Goal: Navigation & Orientation: Find specific page/section

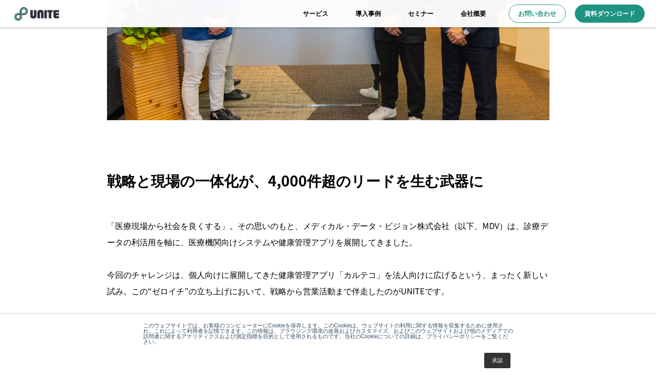
scroll to position [181, 0]
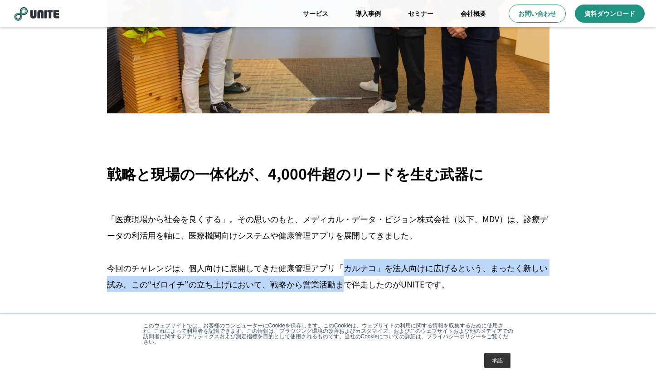
drag, startPoint x: 345, startPoint y: 264, endPoint x: 345, endPoint y: 282, distance: 18.1
click at [345, 282] on p "「医療現場から社会を良くする」。その思いのもと、メディカル・データ・ビジョン株式会社（以下、MDV）は、診療データの利活用を軸に、医療機関向けシステムや健康管…" at bounding box center [328, 275] width 442 height 131
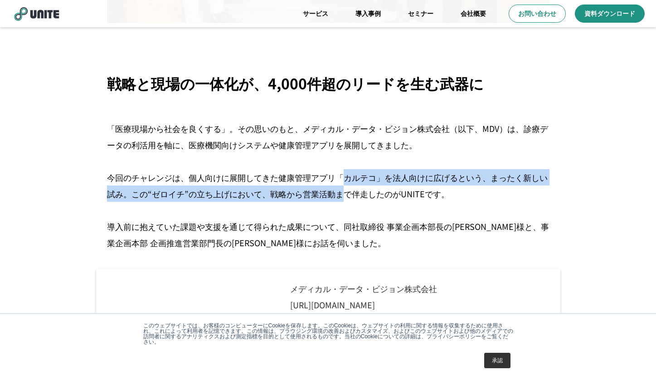
scroll to position [272, 0]
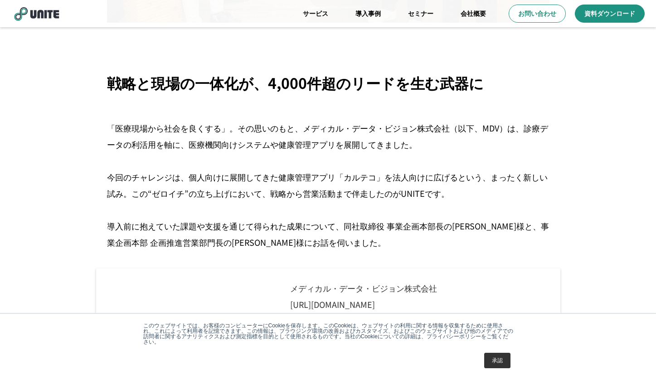
click at [293, 205] on p "「医療現場から社会を良くする」。その思いのもと、メディカル・データ・ビジョン株式会社（以下、MDV）は、診療データの利活用を軸に、医療機関向けシステムや健康管…" at bounding box center [328, 185] width 442 height 131
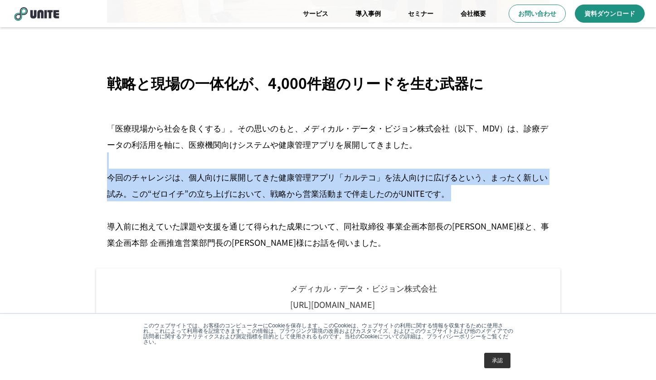
drag, startPoint x: 329, startPoint y: 160, endPoint x: 331, endPoint y: 208, distance: 47.2
click at [331, 208] on p "「医療現場から社会を良くする」。その思いのもと、メディカル・データ・ビジョン株式会社（以下、MDV）は、診療データの利活用を軸に、医療機関向けシステムや健康管…" at bounding box center [328, 185] width 442 height 131
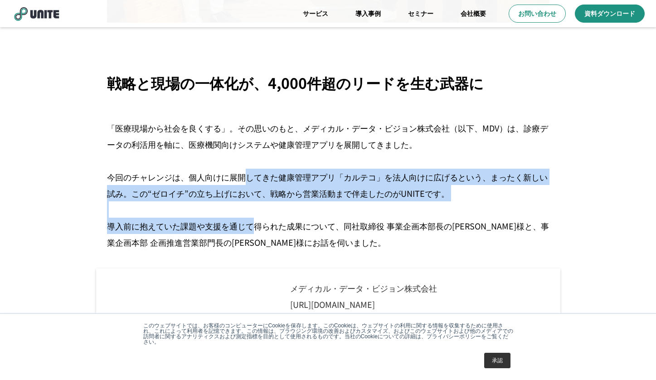
drag, startPoint x: 248, startPoint y: 177, endPoint x: 256, endPoint y: 221, distance: 44.6
click at [256, 221] on p "「医療現場から社会を良くする」。その思いのもと、メディカル・データ・ビジョン株式会社（以下、MDV）は、診療データの利活用を軸に、医療機関向けシステムや健康管…" at bounding box center [328, 185] width 442 height 131
click at [251, 194] on p "「医療現場から社会を良くする」。その思いのもと、メディカル・データ・ビジョン株式会社（以下、MDV）は、診療データの利活用を軸に、医療機関向けシステムや健康管…" at bounding box center [328, 185] width 442 height 131
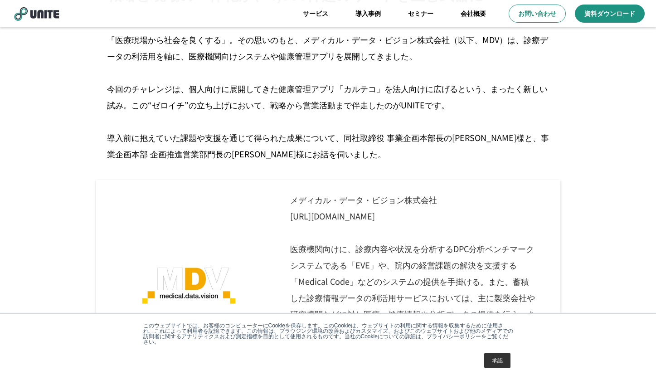
scroll to position [363, 0]
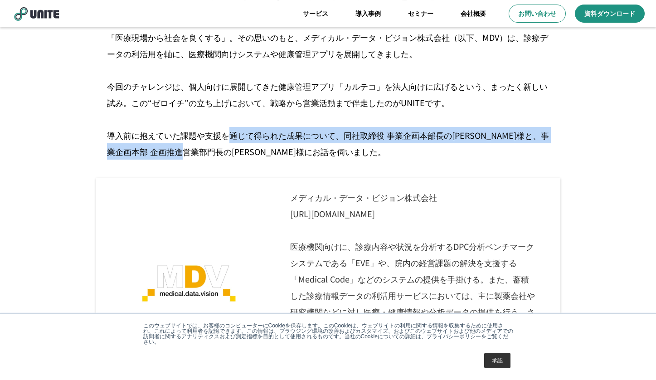
drag, startPoint x: 232, startPoint y: 136, endPoint x: 233, endPoint y: 154, distance: 18.1
click at [233, 154] on p "「医療現場から社会を良くする」。その思いのもと、メディカル・データ・ビジョン株式会社（以下、MDV）は、診療データの利活用を軸に、医療機関向けシステムや健康管…" at bounding box center [328, 94] width 442 height 131
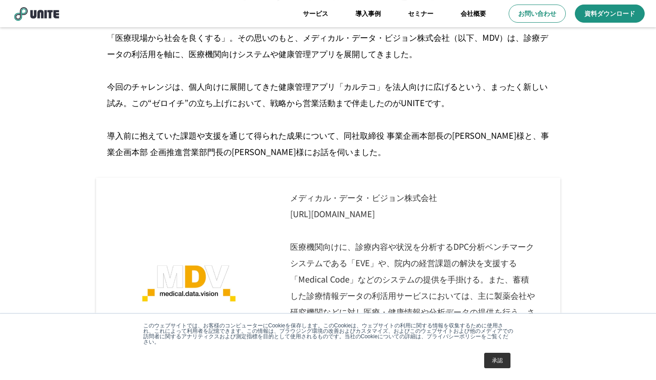
click at [281, 121] on p "「医療現場から社会を良くする」。その思いのもと、メディカル・データ・ビジョン株式会社（以下、MDV）は、診療データの利活用を軸に、医療機関向けシステムや健康管…" at bounding box center [328, 94] width 442 height 131
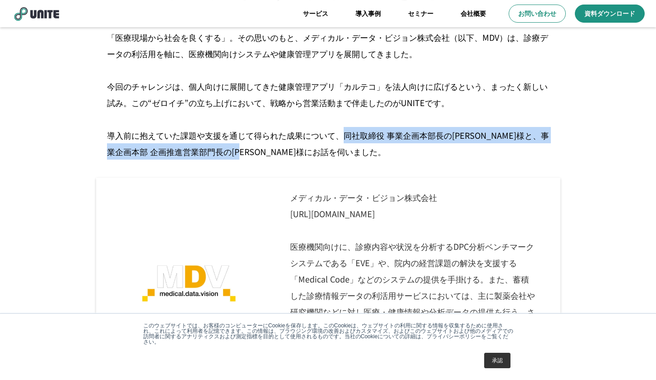
drag, startPoint x: 340, startPoint y: 133, endPoint x: 339, endPoint y: 152, distance: 19.0
click at [339, 152] on p "「医療現場から社会を良くする」。その思いのもと、メディカル・データ・ビジョン株式会社（以下、MDV）は、診療データの利活用を軸に、医療機関向けシステムや健康管…" at bounding box center [328, 94] width 442 height 131
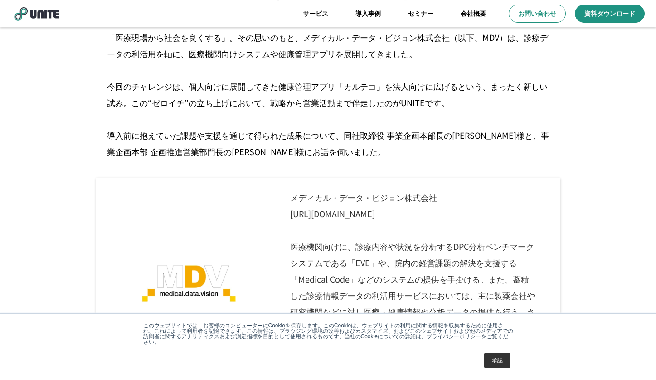
click at [321, 124] on p "「医療現場から社会を良くする」。その思いのもと、メディカル・データ・ビジョン株式会社（以下、MDV）は、診療データの利活用を軸に、医療機関向けシステムや健康管…" at bounding box center [328, 94] width 442 height 131
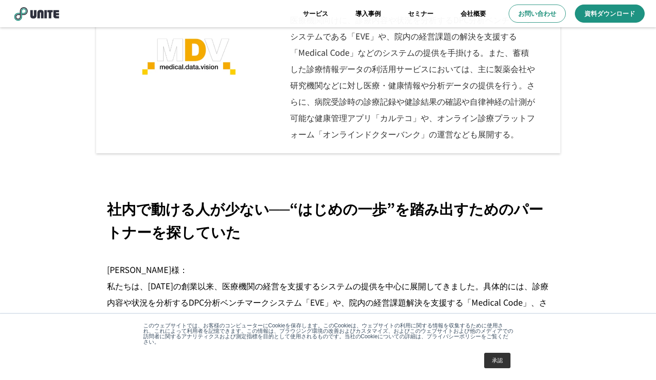
scroll to position [725, 0]
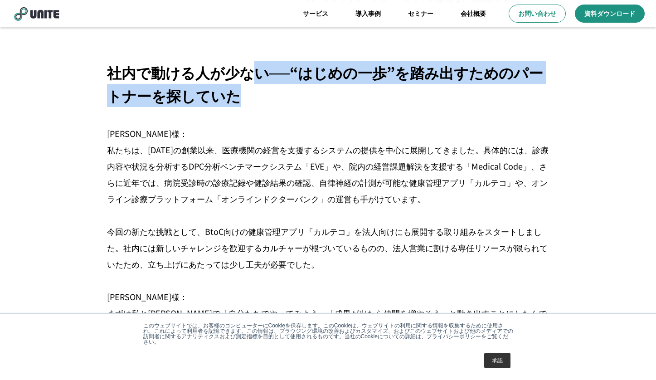
drag, startPoint x: 245, startPoint y: 66, endPoint x: 241, endPoint y: 112, distance: 45.5
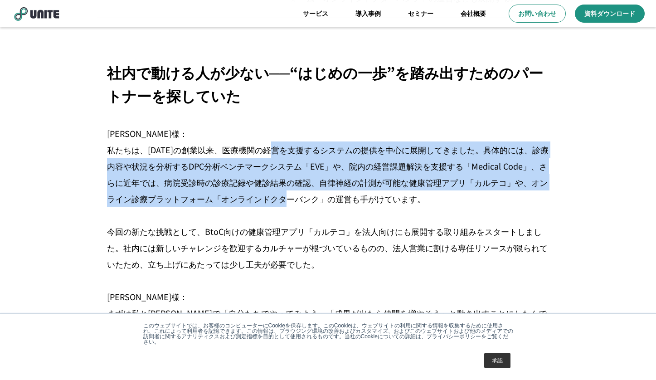
drag, startPoint x: 281, startPoint y: 152, endPoint x: 298, endPoint y: 198, distance: 48.8
click at [298, 198] on p "[PERSON_NAME]様： 私たちは、[DATE]の創業以来、医療機関の経営を支援するシステムの提供を中心に展開してきました。具体的には、診療内容や状況を…" at bounding box center [328, 255] width 442 height 261
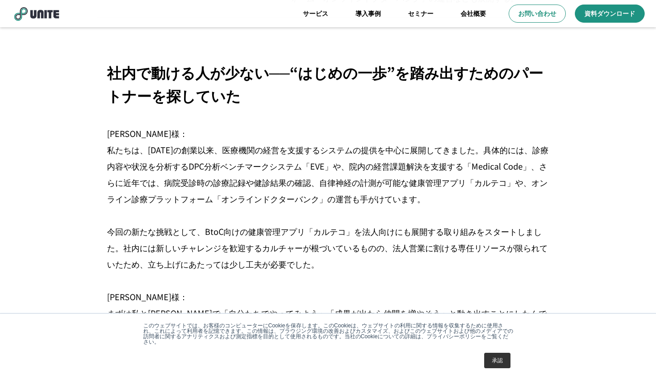
click at [229, 223] on p "[PERSON_NAME]様： 私たちは、[DATE]の創業以来、医療機関の経営を支援するシステムの提供を中心に展開してきました。具体的には、診療内容や状況を…" at bounding box center [328, 255] width 442 height 261
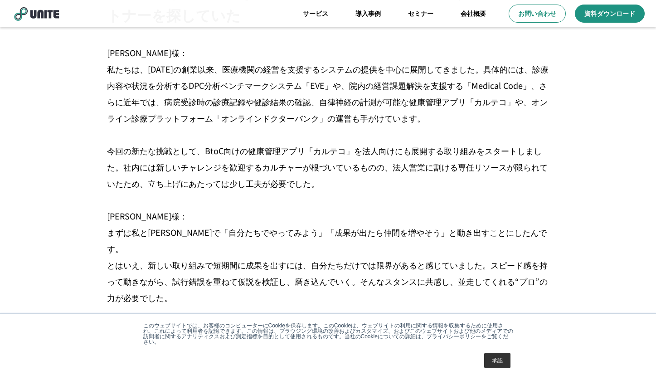
scroll to position [816, 0]
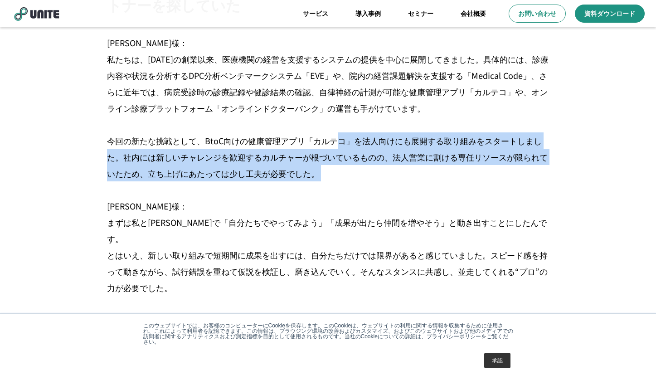
drag, startPoint x: 335, startPoint y: 139, endPoint x: 334, endPoint y: 182, distance: 43.1
click at [334, 182] on p "[PERSON_NAME]様： 私たちは、[DATE]の創業以来、医療機関の経営を支援するシステムの提供を中心に展開してきました。具体的には、診療内容や状況を…" at bounding box center [328, 164] width 442 height 261
click at [343, 170] on p "[PERSON_NAME]様： 私たちは、[DATE]の創業以来、医療機関の経営を支援するシステムの提供を中心に展開してきました。具体的には、診療内容や状況を…" at bounding box center [328, 164] width 442 height 261
drag, startPoint x: 346, startPoint y: 138, endPoint x: 341, endPoint y: 182, distance: 44.3
click at [341, 182] on p "[PERSON_NAME]様： 私たちは、[DATE]の創業以来、医療機関の経営を支援するシステムの提供を中心に展開してきました。具体的には、診療内容や状況を…" at bounding box center [328, 164] width 442 height 261
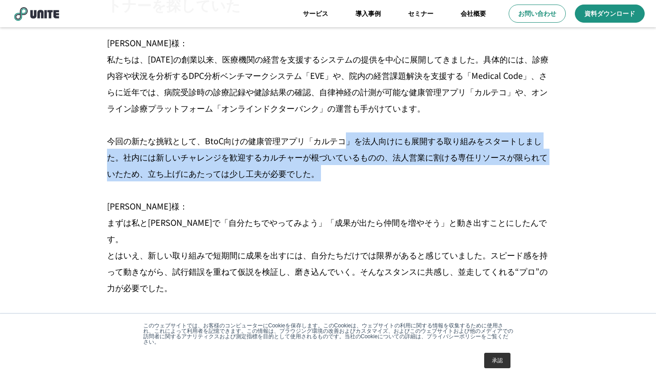
click at [286, 167] on p "[PERSON_NAME]様： 私たちは、[DATE]の創業以来、医療機関の経営を支援するシステムの提供を中心に展開してきました。具体的には、診療内容や状況を…" at bounding box center [328, 164] width 442 height 261
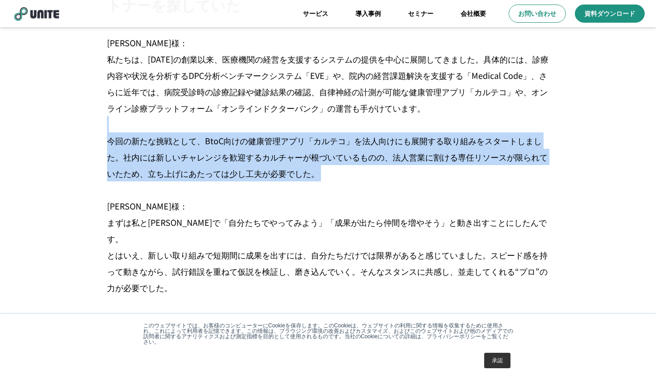
drag, startPoint x: 344, startPoint y: 119, endPoint x: 343, endPoint y: 182, distance: 63.5
click at [343, 182] on p "[PERSON_NAME]様： 私たちは、[DATE]の創業以来、医療機関の経営を支援するシステムの提供を中心に展開してきました。具体的には、診療内容や状況を…" at bounding box center [328, 164] width 442 height 261
drag, startPoint x: 222, startPoint y: 141, endPoint x: 376, endPoint y: 170, distance: 156.3
click at [376, 170] on p "[PERSON_NAME]様： 私たちは、[DATE]の創業以来、医療機関の経営を支援するシステムの提供を中心に展開してきました。具体的には、診療内容や状況を…" at bounding box center [328, 164] width 442 height 261
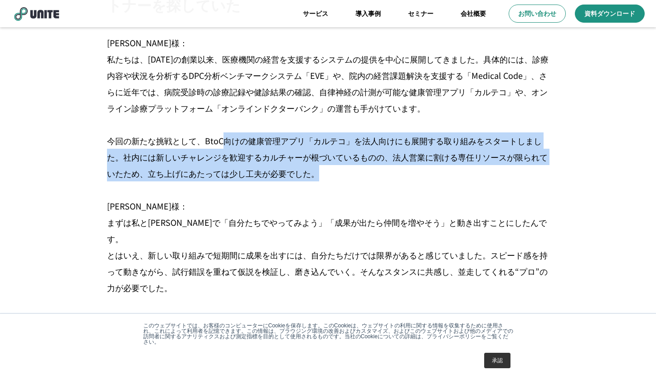
click at [339, 169] on p "[PERSON_NAME]様： 私たちは、[DATE]の創業以来、医療機関の経営を支援するシステムの提供を中心に展開してきました。具体的には、診療内容や状況を…" at bounding box center [328, 164] width 442 height 261
drag, startPoint x: 369, startPoint y: 135, endPoint x: 364, endPoint y: 173, distance: 38.5
click at [364, 173] on p "[PERSON_NAME]様： 私たちは、[DATE]の創業以来、医療機関の経営を支援するシステムの提供を中心に展開してきました。具体的には、診療内容や状況を…" at bounding box center [328, 164] width 442 height 261
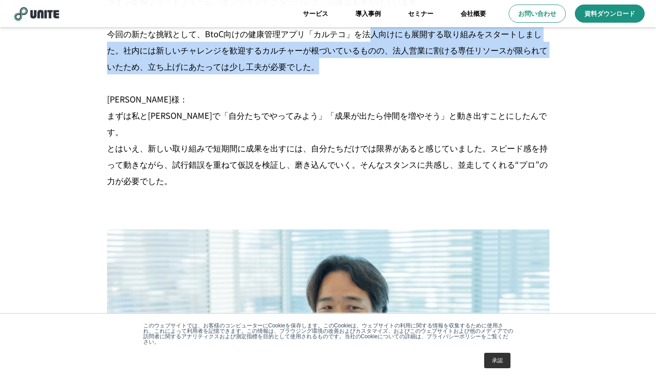
scroll to position [952, 0]
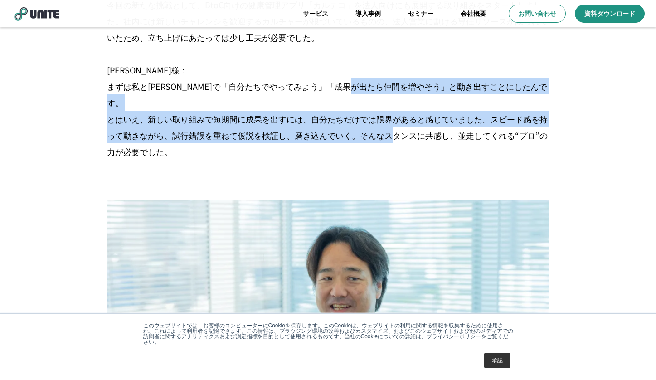
drag, startPoint x: 390, startPoint y: 85, endPoint x: 393, endPoint y: 122, distance: 36.8
click at [393, 122] on p "[PERSON_NAME]様： 私たちは、[DATE]の創業以来、医療機関の経営を支援するシステムの提供を中心に展開してきました。具体的には、診療内容や状況を…" at bounding box center [328, 28] width 442 height 261
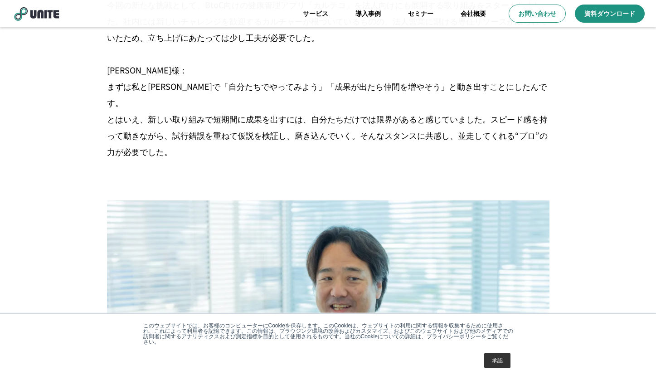
click at [311, 136] on p "[PERSON_NAME]様： 私たちは、[DATE]の創業以来、医療機関の経営を支援するシステムの提供を中心に展開してきました。具体的には、診療内容や状況を…" at bounding box center [328, 28] width 442 height 261
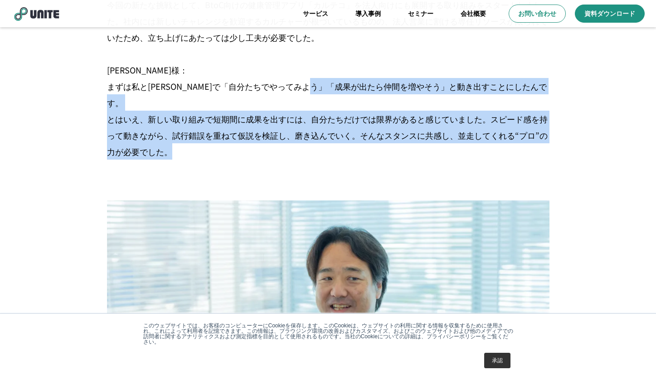
drag, startPoint x: 350, startPoint y: 91, endPoint x: 350, endPoint y: 130, distance: 39.0
click at [350, 130] on p "[PERSON_NAME]様： 私たちは、[DATE]の創業以来、医療機関の経営を支援するシステムの提供を中心に展開してきました。具体的には、診療内容や状況を…" at bounding box center [328, 28] width 442 height 261
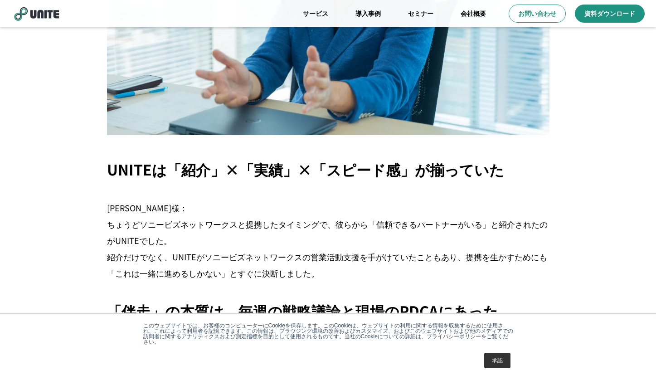
scroll to position [1360, 0]
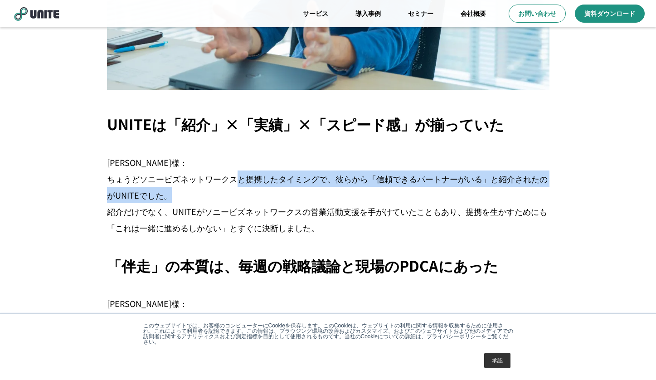
drag, startPoint x: 238, startPoint y: 157, endPoint x: 243, endPoint y: 182, distance: 25.1
click at [243, 182] on p "[PERSON_NAME]様： ちょうどソニービズネットワークスと提携したタイミングで、彼らから「信頼できるパートナーがいる」と紹介されたのがUNITEでした…" at bounding box center [328, 195] width 442 height 82
click at [254, 166] on p "[PERSON_NAME]様： ちょうどソニービズネットワークスと提携したタイミングで、彼らから「信頼できるパートナーがいる」と紹介されたのがUNITEでした…" at bounding box center [328, 195] width 442 height 82
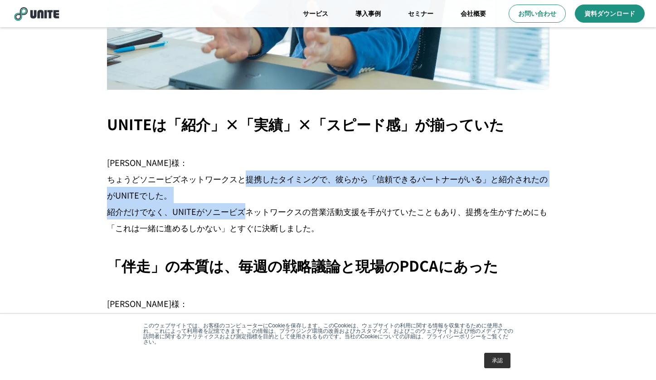
drag, startPoint x: 246, startPoint y: 160, endPoint x: 248, endPoint y: 189, distance: 28.7
click at [248, 189] on p "[PERSON_NAME]様： ちょうどソニービズネットワークスと提携したタイミングで、彼らから「信頼できるパートナーがいる」と紹介されたのがUNITEでした…" at bounding box center [328, 195] width 442 height 82
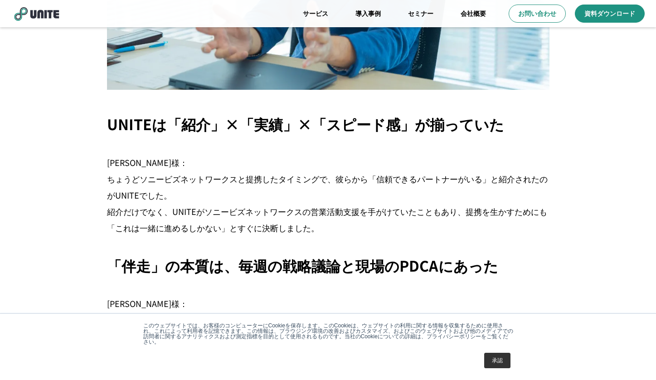
click at [162, 161] on p "[PERSON_NAME]様： ちょうどソニービズネットワークスと提携したタイミングで、彼らから「信頼できるパートナーがいる」と紹介されたのがUNITEでした…" at bounding box center [328, 195] width 442 height 82
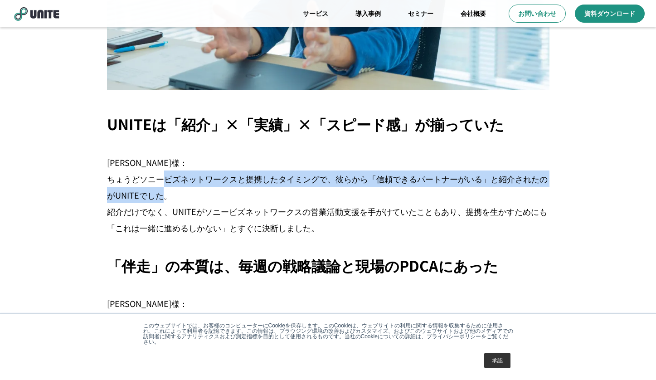
drag, startPoint x: 165, startPoint y: 161, endPoint x: 165, endPoint y: 182, distance: 21.3
click at [165, 182] on p "[PERSON_NAME]様： ちょうどソニービズネットワークスと提携したタイミングで、彼らから「信頼できるパートナーがいる」と紹介されたのがUNITEでした…" at bounding box center [328, 195] width 442 height 82
click at [208, 165] on p "[PERSON_NAME]様： ちょうどソニービズネットワークスと提携したタイミングで、彼らから「信頼できるパートナーがいる」と紹介されたのがUNITEでした…" at bounding box center [328, 195] width 442 height 82
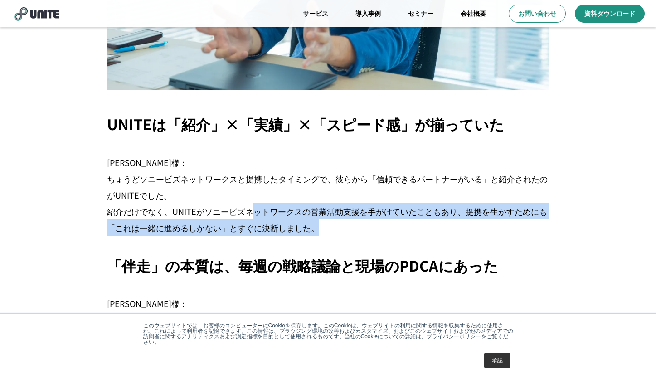
drag, startPoint x: 251, startPoint y: 194, endPoint x: 353, endPoint y: 214, distance: 104.4
click at [353, 214] on p "[PERSON_NAME]様： ちょうどソニービズネットワークスと提携したタイミングで、彼らから「信頼できるパートナーがいる」と紹介されたのがUNITEでした…" at bounding box center [328, 195] width 442 height 82
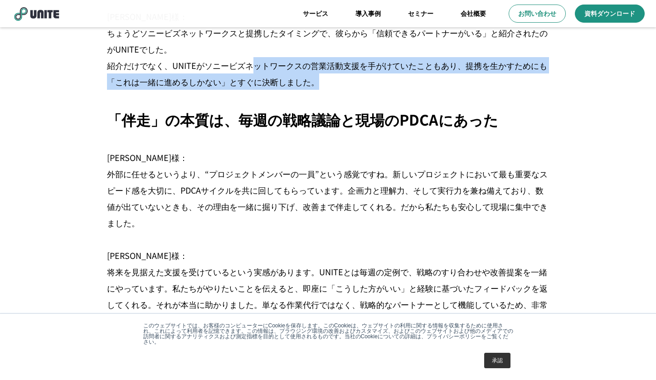
scroll to position [1541, 0]
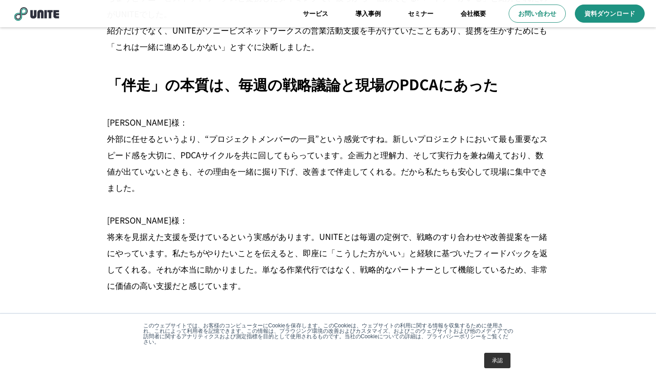
click at [217, 73] on p "「伴走」の本質は、毎週の戦略議論と現場のPDCAにあった" at bounding box center [302, 84] width 391 height 23
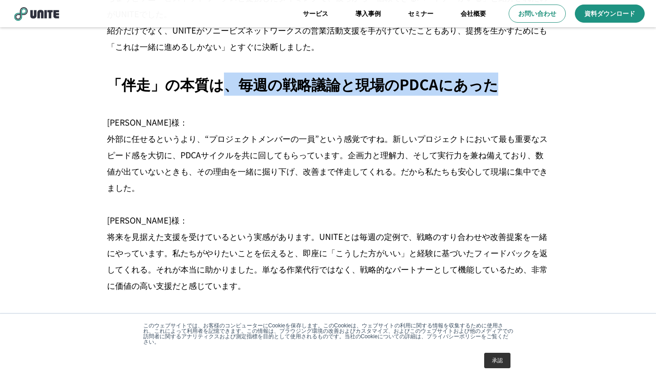
drag, startPoint x: 217, startPoint y: 63, endPoint x: 522, endPoint y: 70, distance: 305.7
click at [522, 73] on div "「伴走」の本質は、毎週の戦略議論と現場のPDCAにあった" at bounding box center [328, 84] width 464 height 23
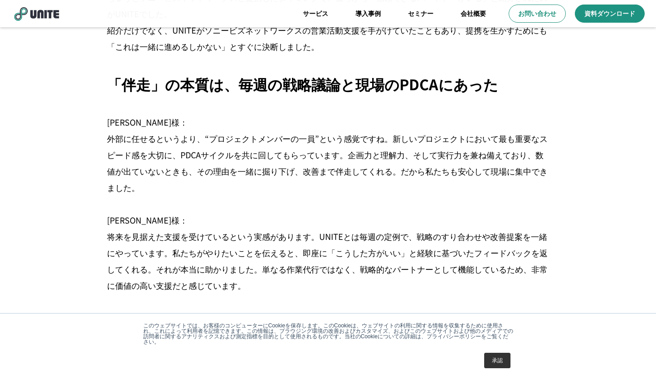
click at [203, 128] on p "[PERSON_NAME]様： 外部に任せるというより、“プロジェクトメンバーの一員”という感覚ですね。新しいプロジェクトにおいて最も重要なスピード感を大切に…" at bounding box center [328, 204] width 442 height 180
drag, startPoint x: 110, startPoint y: 105, endPoint x: 191, endPoint y: 122, distance: 83.3
click at [191, 122] on p "[PERSON_NAME]様： 外部に任せるというより、“プロジェクトメンバーの一員”という感覚ですね。新しいプロジェクトにおいて最も重要なスピード感を大切に…" at bounding box center [328, 204] width 442 height 180
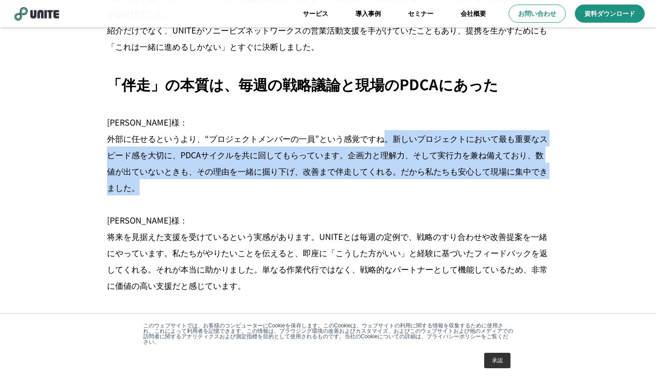
drag, startPoint x: 386, startPoint y: 118, endPoint x: 396, endPoint y: 175, distance: 57.9
click at [396, 175] on p "[PERSON_NAME]様： 外部に任せるというより、“プロジェクトメンバーの一員”という感覚ですね。新しいプロジェクトにおいて最も重要なスピード感を大切に…" at bounding box center [328, 204] width 442 height 180
click at [397, 172] on p "[PERSON_NAME]様： 外部に任せるというより、“プロジェクトメンバーの一員”という感覚ですね。新しいプロジェクトにおいて最も重要なスピード感を大切に…" at bounding box center [328, 204] width 442 height 180
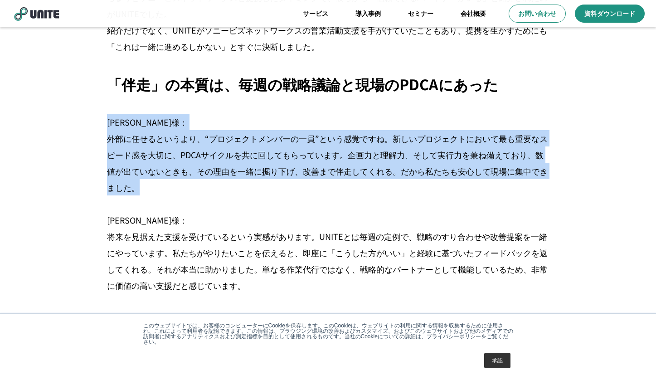
drag, startPoint x: 377, startPoint y: 97, endPoint x: 396, endPoint y: 170, distance: 75.4
click at [396, 170] on p "[PERSON_NAME]様： 外部に任せるというより、“プロジェクトメンバーの一員”という感覚ですね。新しいプロジェクトにおいて最も重要なスピード感を大切に…" at bounding box center [328, 204] width 442 height 180
drag, startPoint x: 379, startPoint y: 103, endPoint x: 389, endPoint y: 172, distance: 69.6
click at [389, 172] on p "[PERSON_NAME]様： 外部に任せるというより、“プロジェクトメンバーの一員”という感覚ですね。新しいプロジェクトにおいて最も重要なスピード感を大切に…" at bounding box center [328, 204] width 442 height 180
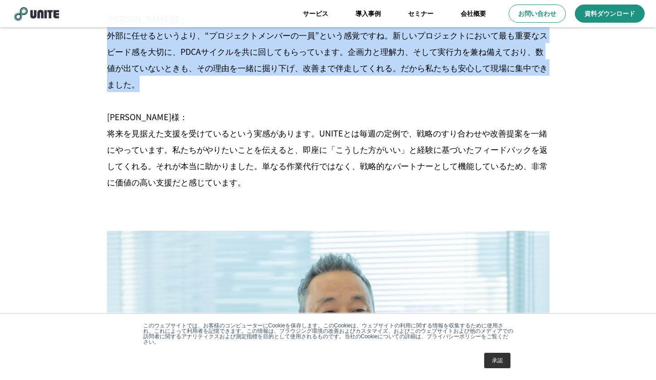
scroll to position [1677, 0]
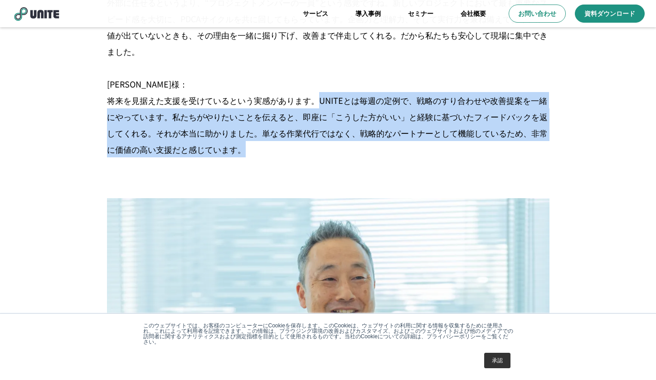
drag, startPoint x: 320, startPoint y: 83, endPoint x: 322, endPoint y: 130, distance: 47.2
click at [322, 130] on p "[PERSON_NAME]様： 外部に任せるというより、“プロジェクトメンバーの一員”という感覚ですね。新しいプロジェクトにおいて最も重要なスピード感を大切に…" at bounding box center [328, 68] width 442 height 180
click at [306, 107] on p "[PERSON_NAME]様： 外部に任せるというより、“プロジェクトメンバーの一員”という感覚ですね。新しいプロジェクトにおいて最も重要なスピード感を大切に…" at bounding box center [328, 68] width 442 height 180
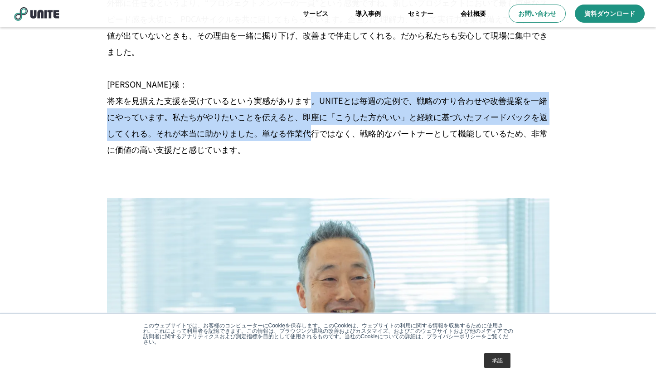
drag, startPoint x: 314, startPoint y: 79, endPoint x: 314, endPoint y: 109, distance: 30.4
click at [314, 109] on p "[PERSON_NAME]様： 外部に任せるというより、“プロジェクトメンバーの一員”という感覚ですね。新しいプロジェクトにおいて最も重要なスピード感を大切に…" at bounding box center [328, 68] width 442 height 180
drag, startPoint x: 317, startPoint y: 80, endPoint x: 311, endPoint y: 112, distance: 33.1
click at [311, 112] on p "[PERSON_NAME]様： 外部に任せるというより、“プロジェクトメンバーの一員”という感覚ですね。新しいプロジェクトにおいて最も重要なスピード感を大切に…" at bounding box center [328, 68] width 442 height 180
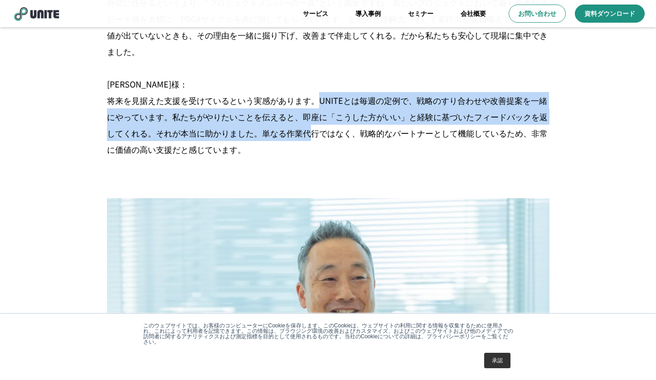
click at [311, 111] on p "[PERSON_NAME]様： 外部に任せるというより、“プロジェクトメンバーの一員”という感覚ですね。新しいプロジェクトにおいて最も重要なスピード感を大切に…" at bounding box center [328, 68] width 442 height 180
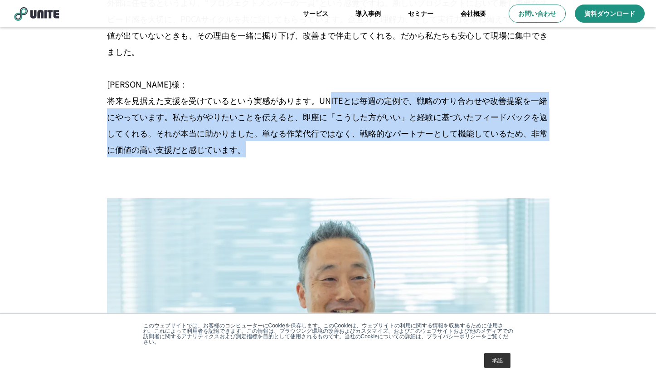
drag, startPoint x: 328, startPoint y: 82, endPoint x: 321, endPoint y: 134, distance: 52.2
click at [321, 134] on p "[PERSON_NAME]様： 外部に任せるというより、“プロジェクトメンバーの一員”という感覚ですね。新しいプロジェクトにおいて最も重要なスピード感を大切に…" at bounding box center [328, 68] width 442 height 180
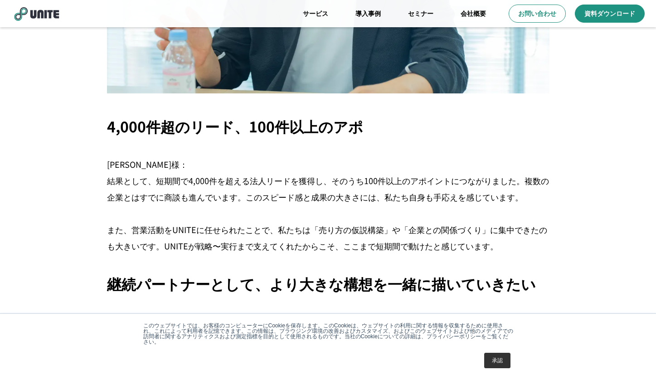
scroll to position [2086, 0]
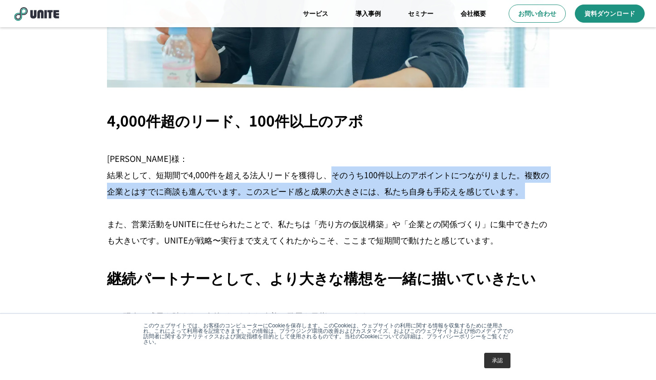
drag, startPoint x: 331, startPoint y: 157, endPoint x: 339, endPoint y: 190, distance: 33.5
click at [339, 190] on p "[PERSON_NAME]様： 結果として、短期間で4,000件を超える法人リードを獲得し、そのうち100件以上のアポイントにつながりました。複数の企業とはす…" at bounding box center [328, 199] width 442 height 98
click at [327, 171] on p "[PERSON_NAME]様： 結果として、短期間で4,000件を超える法人リードを獲得し、そのうち100件以上のアポイントにつながりました。複数の企業とはす…" at bounding box center [328, 199] width 442 height 98
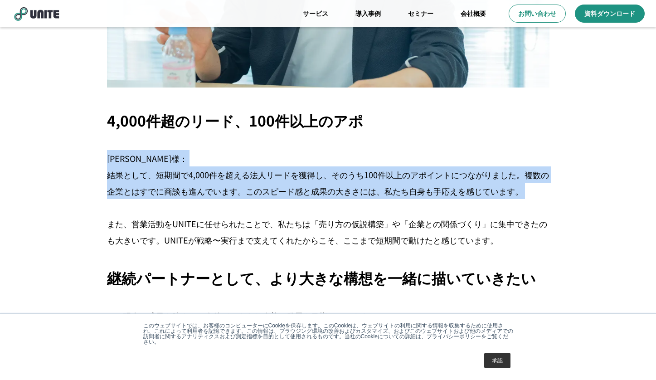
drag, startPoint x: 327, startPoint y: 145, endPoint x: 327, endPoint y: 188, distance: 43.1
click at [327, 188] on p "[PERSON_NAME]様： 結果として、短期間で4,000件を超える法人リードを獲得し、そのうち100件以上のアポイントにつながりました。複数の企業とはす…" at bounding box center [328, 199] width 442 height 98
drag, startPoint x: 325, startPoint y: 144, endPoint x: 330, endPoint y: 190, distance: 46.1
click at [330, 190] on p "[PERSON_NAME]様： 結果として、短期間で4,000件を超える法人リードを獲得し、そのうち100件以上のアポイントにつながりました。複数の企業とはす…" at bounding box center [328, 199] width 442 height 98
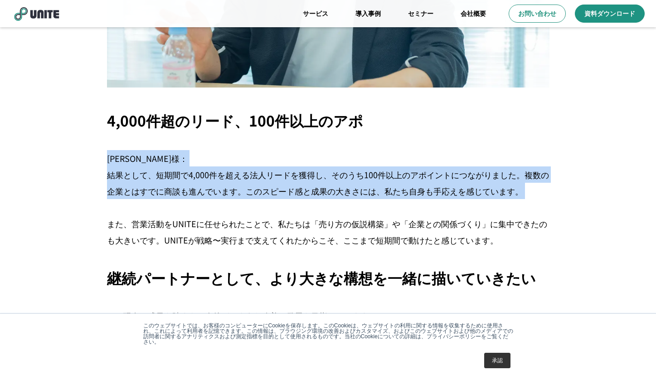
click at [330, 190] on p "[PERSON_NAME]様： 結果として、短期間で4,000件を超える法人リードを獲得し、そのうち100件以上のアポイントにつながりました。複数の企業とはす…" at bounding box center [328, 199] width 442 height 98
drag, startPoint x: 316, startPoint y: 142, endPoint x: 329, endPoint y: 194, distance: 53.2
click at [329, 194] on p "[PERSON_NAME]様： 結果として、短期間で4,000件を超える法人リードを獲得し、そのうち100件以上のアポイントにつながりました。複数の企業とはす…" at bounding box center [328, 199] width 442 height 98
click at [329, 193] on p "[PERSON_NAME]様： 結果として、短期間で4,000件を超える法人リードを獲得し、そのうち100件以上のアポイントにつながりました。複数の企業とはす…" at bounding box center [328, 199] width 442 height 98
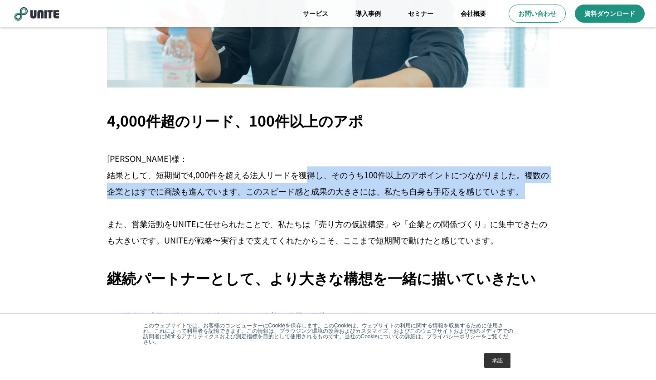
drag, startPoint x: 308, startPoint y: 192, endPoint x: 308, endPoint y: 198, distance: 5.9
click at [308, 198] on p "[PERSON_NAME]様： 結果として、短期間で4,000件を超える法人リードを獲得し、そのうち100件以上のアポイントにつながりました。複数の企業とはす…" at bounding box center [328, 199] width 442 height 98
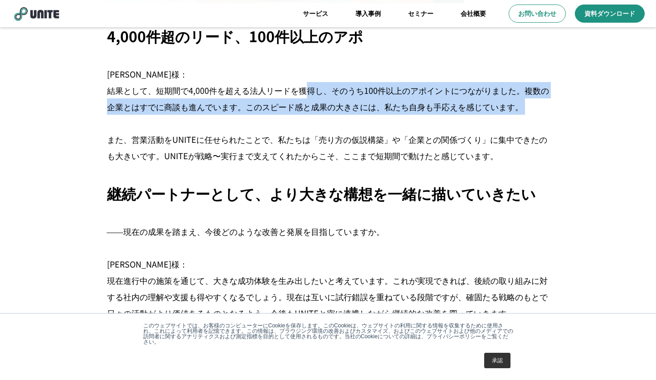
scroll to position [2176, 0]
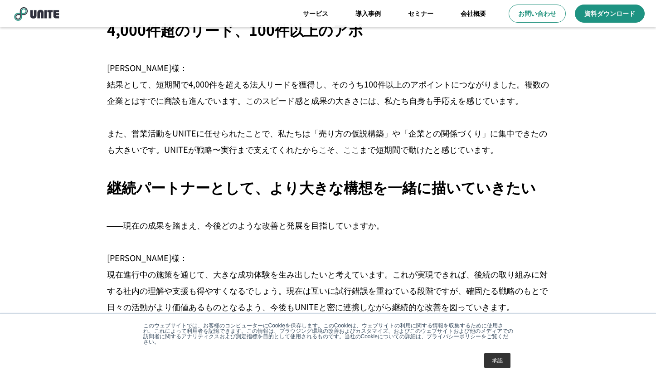
click at [214, 111] on p "[PERSON_NAME]様： 結果として、短期間で4,000件を超える法人リードを獲得し、そのうち100件以上のアポイントにつながりました。複数の企業とはす…" at bounding box center [328, 108] width 442 height 98
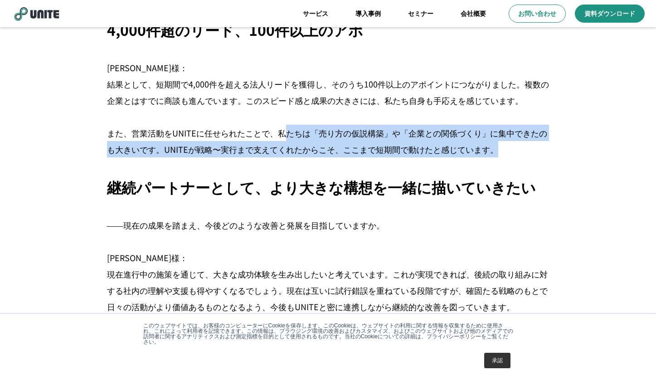
drag, startPoint x: 283, startPoint y: 109, endPoint x: 515, endPoint y: 127, distance: 232.8
click at [515, 127] on p "[PERSON_NAME]様： 結果として、短期間で4,000件を超える法人リードを獲得し、そのうち100件以上のアポイントにつながりました。複数の企業とはす…" at bounding box center [328, 108] width 442 height 98
click at [515, 126] on p "[PERSON_NAME]様： 結果として、短期間で4,000件を超える法人リードを獲得し、そのうち100件以上のアポイントにつながりました。複数の企業とはす…" at bounding box center [328, 108] width 442 height 98
drag, startPoint x: 269, startPoint y: 111, endPoint x: 538, endPoint y: 126, distance: 269.7
click at [538, 126] on p "[PERSON_NAME]様： 結果として、短期間で4,000件を超える法人リードを獲得し、そのうち100件以上のアポイントにつながりました。複数の企業とはす…" at bounding box center [328, 108] width 442 height 98
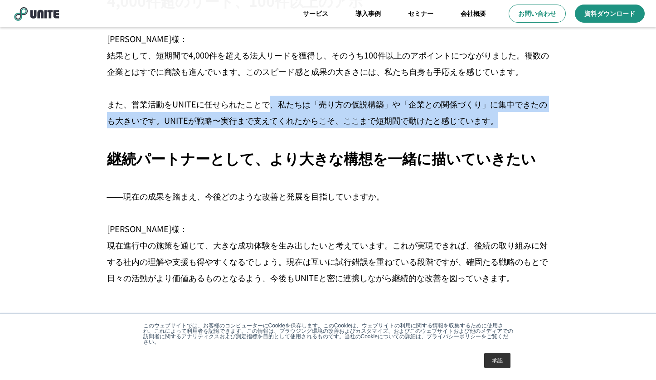
scroll to position [2222, 0]
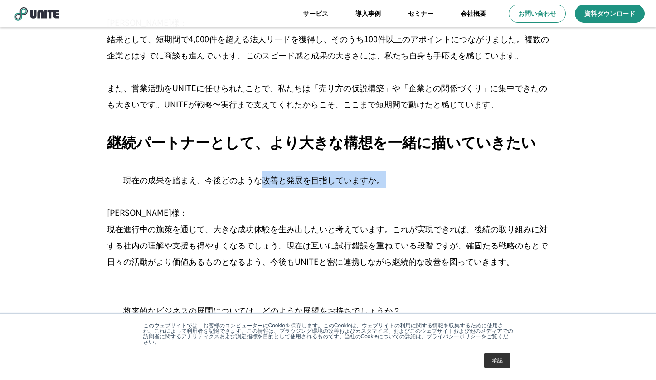
drag, startPoint x: 265, startPoint y: 148, endPoint x: 308, endPoint y: 185, distance: 56.7
click at [308, 184] on p "――現在の成果を踏まえ、今後どのような改善と発展を目指していますか。 [PERSON_NAME]様： 現在進行中の施策を通じて、大きな成功体験を生み出したいと…" at bounding box center [328, 301] width 442 height 261
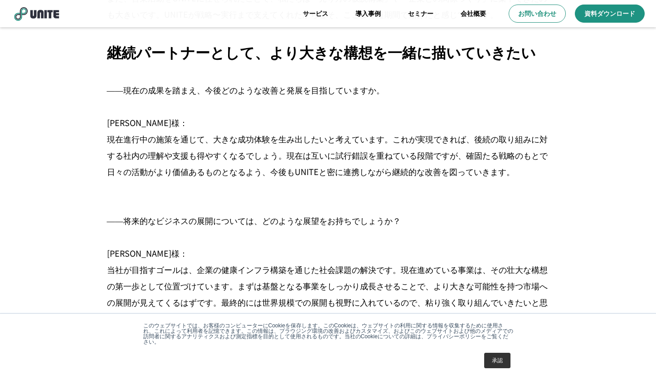
scroll to position [2312, 0]
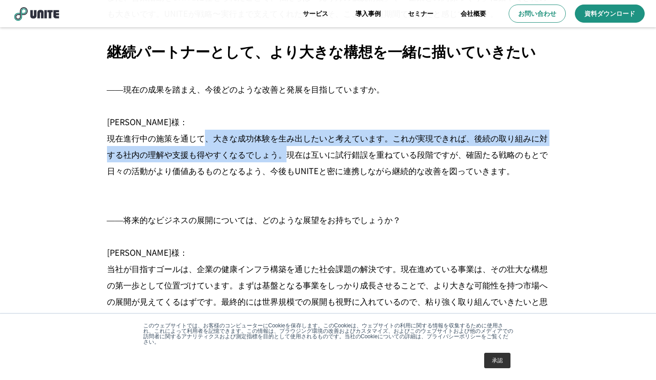
drag, startPoint x: 207, startPoint y: 122, endPoint x: 290, endPoint y: 136, distance: 84.3
click at [290, 136] on p "――現在の成果を踏まえ、今後どのような改善と発展を目指していますか。 [PERSON_NAME]様： 現在進行中の施策を通じて、大きな成功体験を生み出したいと…" at bounding box center [328, 211] width 442 height 261
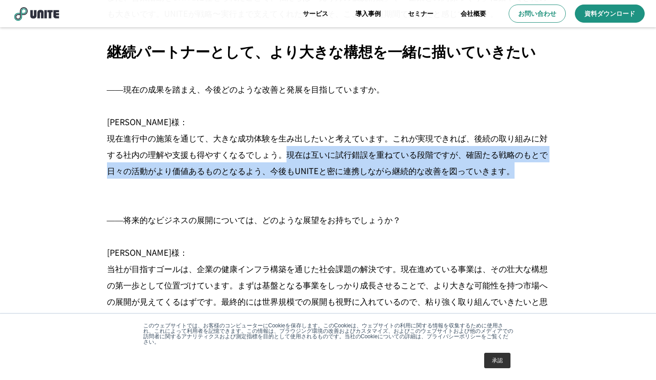
drag, startPoint x: 290, startPoint y: 136, endPoint x: 656, endPoint y: 150, distance: 367.0
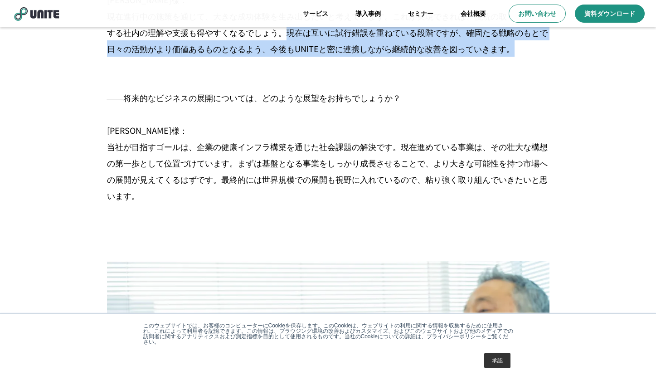
scroll to position [2448, 0]
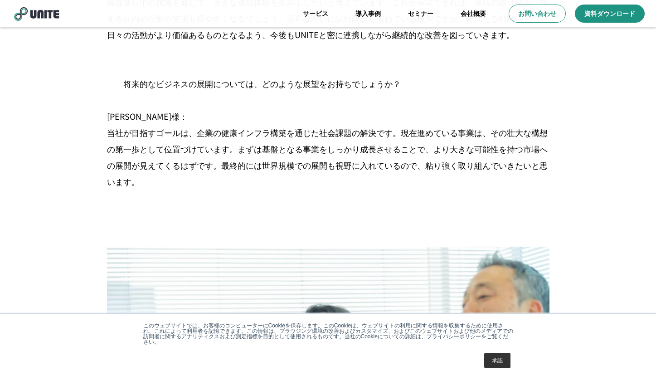
click at [193, 116] on p "――現在の成果を踏まえ、今後どのような改善と発展を目指していますか。 [PERSON_NAME]様： 現在進行中の施策を通じて、大きな成功体験を生み出したいと…" at bounding box center [328, 75] width 442 height 261
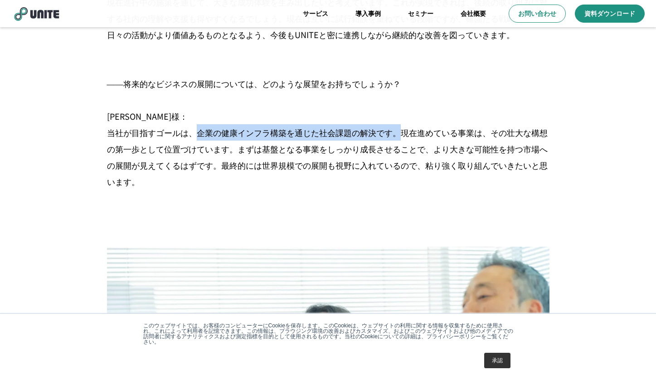
drag, startPoint x: 196, startPoint y: 113, endPoint x: 404, endPoint y: 120, distance: 207.8
click at [404, 120] on p "――現在の成果を踏まえ、今後どのような改善と発展を目指していますか。 [PERSON_NAME]様： 現在進行中の施策を通じて、大きな成功体験を生み出したいと…" at bounding box center [328, 75] width 442 height 261
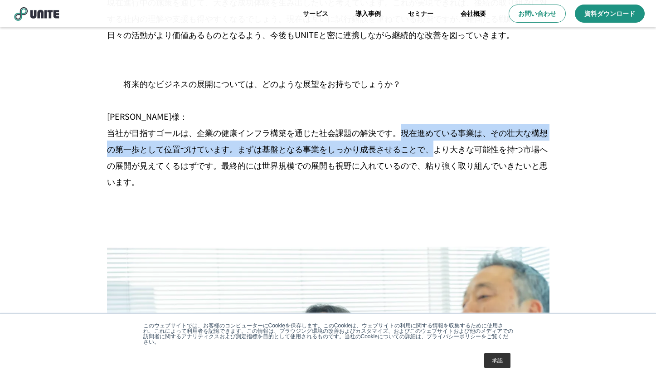
drag, startPoint x: 404, startPoint y: 114, endPoint x: 429, endPoint y: 131, distance: 30.4
click at [429, 131] on p "――現在の成果を踏まえ、今後どのような改善と発展を目指していますか。 [PERSON_NAME]様： 現在進行中の施策を通じて、大きな成功体験を生み出したいと…" at bounding box center [328, 75] width 442 height 261
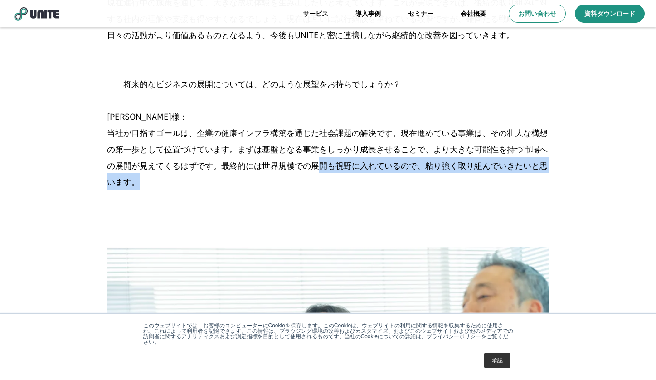
drag, startPoint x: 320, startPoint y: 151, endPoint x: 322, endPoint y: 172, distance: 21.4
click at [321, 172] on p "――現在の成果を踏まえ、今後どのような改善と発展を目指していますか。 [PERSON_NAME]様： 現在進行中の施策を通じて、大きな成功体験を生み出したいと…" at bounding box center [328, 75] width 442 height 261
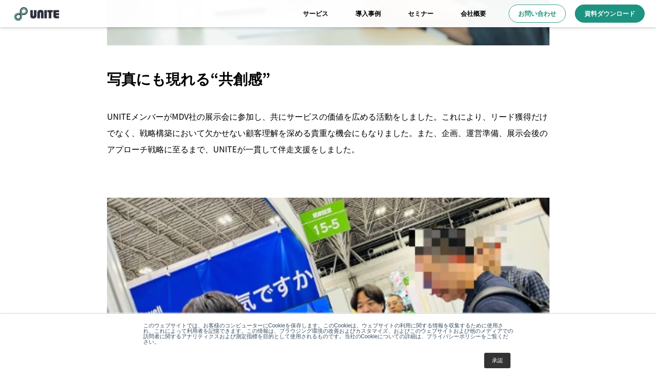
scroll to position [2902, 0]
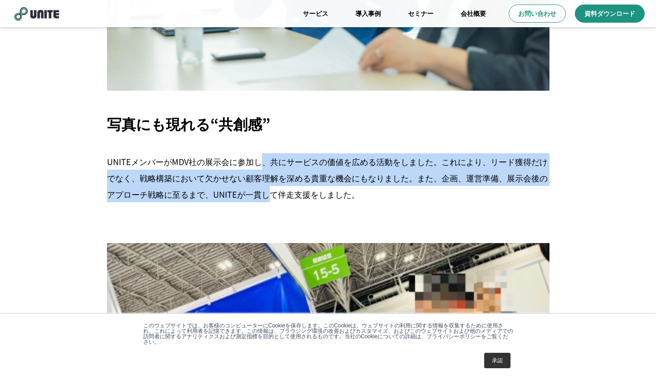
drag, startPoint x: 264, startPoint y: 150, endPoint x: 265, endPoint y: 170, distance: 20.4
click at [265, 170] on p "UNITEメンバーがMDV社の展示会に参加し、共にサービスの価値を広める活動をしました。これにより、リード獲得だけでなく、戦略構築において欠かせない顧客理解を…" at bounding box center [328, 177] width 442 height 49
click at [386, 153] on p "UNITEメンバーがMDV社の展示会に参加し、共にサービスの価値を広める活動をしました。これにより、リード獲得だけでなく、戦略構築において欠かせない顧客理解を…" at bounding box center [328, 177] width 442 height 49
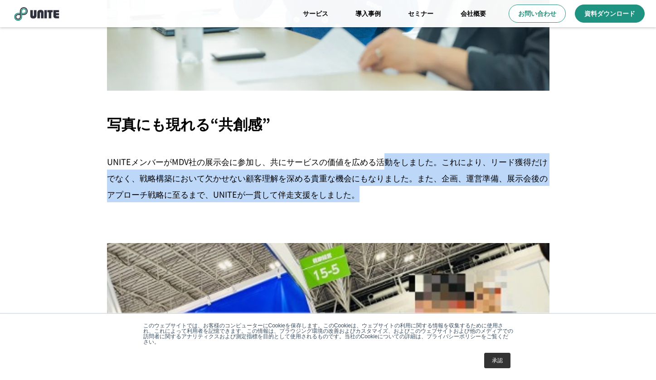
drag, startPoint x: 383, startPoint y: 135, endPoint x: 384, endPoint y: 175, distance: 39.9
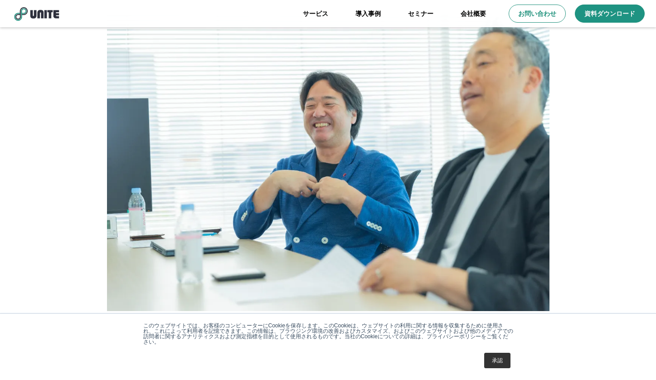
scroll to position [2622, 0]
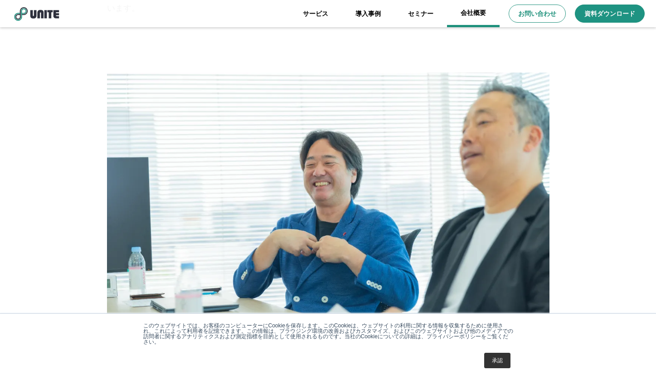
click at [465, 15] on link "会社概要" at bounding box center [473, 13] width 53 height 27
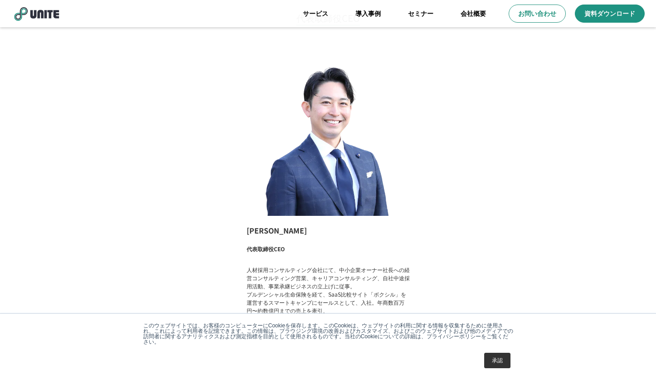
scroll to position [680, 0]
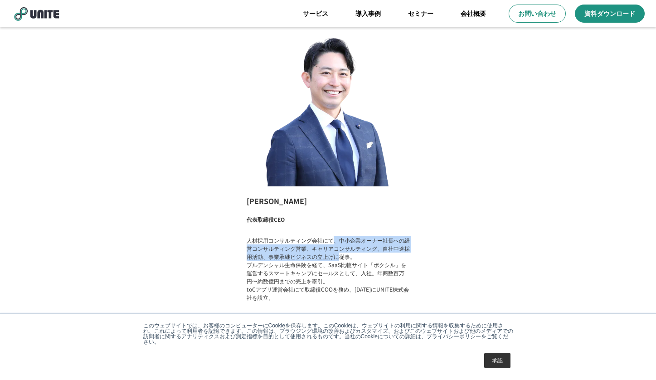
drag, startPoint x: 335, startPoint y: 241, endPoint x: 337, endPoint y: 254, distance: 13.7
click at [337, 254] on p "人材採用コンサルティング会社にて、中小企業オーナー社長への経営コンサルティング営業、キャリアコンサルティング、自社中途採用活動、事業承継ビジネスの立上げに従事…" at bounding box center [328, 268] width 163 height 65
drag, startPoint x: 319, startPoint y: 234, endPoint x: 321, endPoint y: 255, distance: 20.9
click at [321, 255] on div "[PERSON_NAME] 代表取締役CEO 人材採用コンサルティング会社にて、中小企業オーナー社長への経営コンサルティング営業、キャリアコンサルティング、自…" at bounding box center [328, 164] width 181 height 300
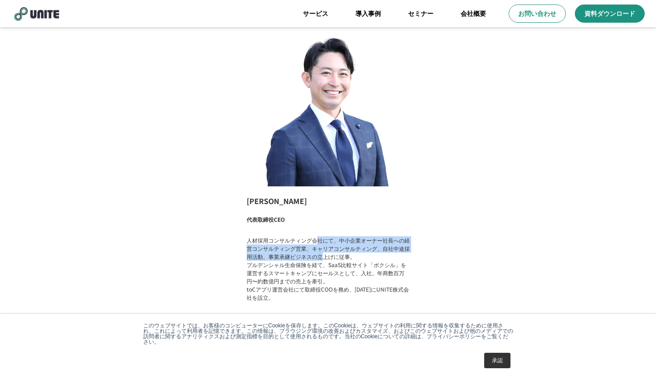
click at [321, 255] on p "人材採用コンサルティング会社にて、中小企業オーナー社長への経営コンサルティング営業、キャリアコンサルティング、自社中途採用活動、事業承継ビジネスの立上げに従事…" at bounding box center [328, 268] width 163 height 65
drag, startPoint x: 315, startPoint y: 238, endPoint x: 329, endPoint y: 265, distance: 29.8
click at [329, 265] on p "人材採用コンサルティング会社にて、中小企業オーナー社長への経営コンサルティング営業、キャリアコンサルティング、自社中途採用活動、事業承継ビジネスの立上げに従事…" at bounding box center [328, 268] width 163 height 65
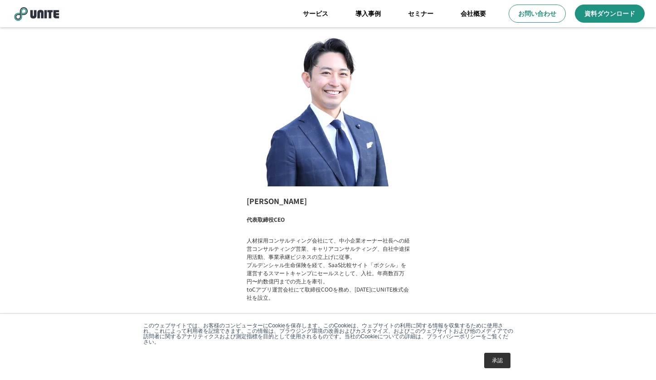
click at [329, 271] on p "人材採用コンサルティング会社にて、中小企業オーナー社長への経営コンサルティング営業、キャリアコンサルティング、自社中途採用活動、事業承継ビジネスの立上げに従事…" at bounding box center [328, 268] width 163 height 65
drag, startPoint x: 331, startPoint y: 268, endPoint x: 331, endPoint y: 277, distance: 9.1
click at [331, 277] on p "人材採用コンサルティング会社にて、中小企業オーナー社長への経営コンサルティング営業、キャリアコンサルティング、自社中途採用活動、事業承継ビジネスの立上げに従事…" at bounding box center [328, 268] width 163 height 65
click at [326, 279] on p "人材採用コンサルティング会社にて、中小企業オーナー社長への経営コンサルティング営業、キャリアコンサルティング、自社中途採用活動、事業承継ビジネスの立上げに従事…" at bounding box center [328, 268] width 163 height 65
drag, startPoint x: 329, startPoint y: 263, endPoint x: 329, endPoint y: 278, distance: 15.9
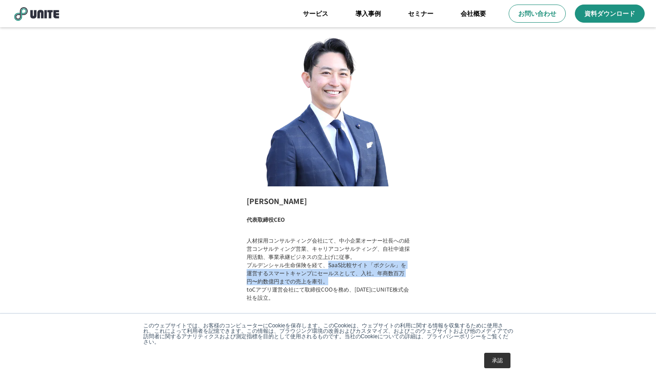
click at [329, 278] on p "人材採用コンサルティング会社にて、中小企業オーナー社長への経営コンサルティング営業、キャリアコンサルティング、自社中途採用活動、事業承継ビジネスの立上げに従事…" at bounding box center [328, 268] width 163 height 65
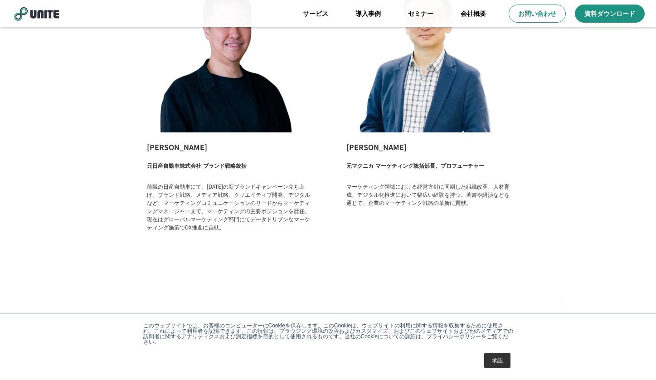
scroll to position [1194, 0]
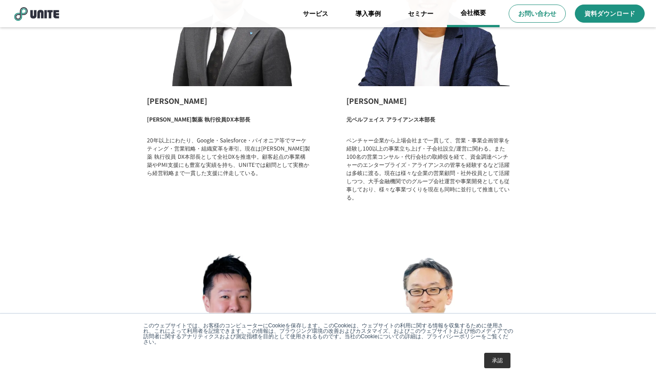
click at [477, 18] on link "会社概要" at bounding box center [473, 13] width 53 height 27
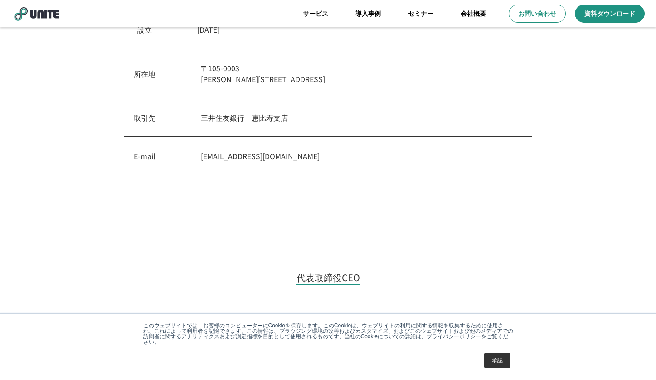
scroll to position [544, 0]
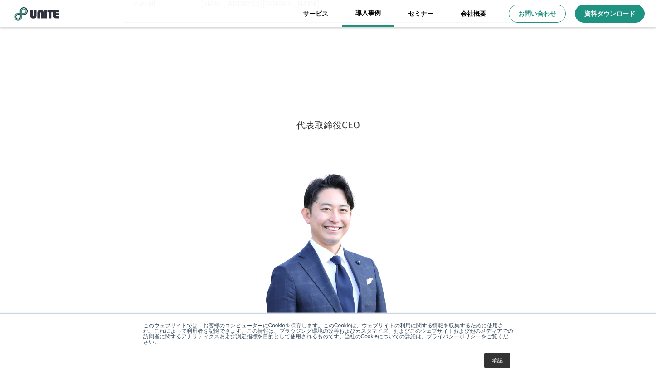
click at [360, 20] on link "導入事例" at bounding box center [368, 13] width 53 height 27
